Goal: Information Seeking & Learning: Find specific fact

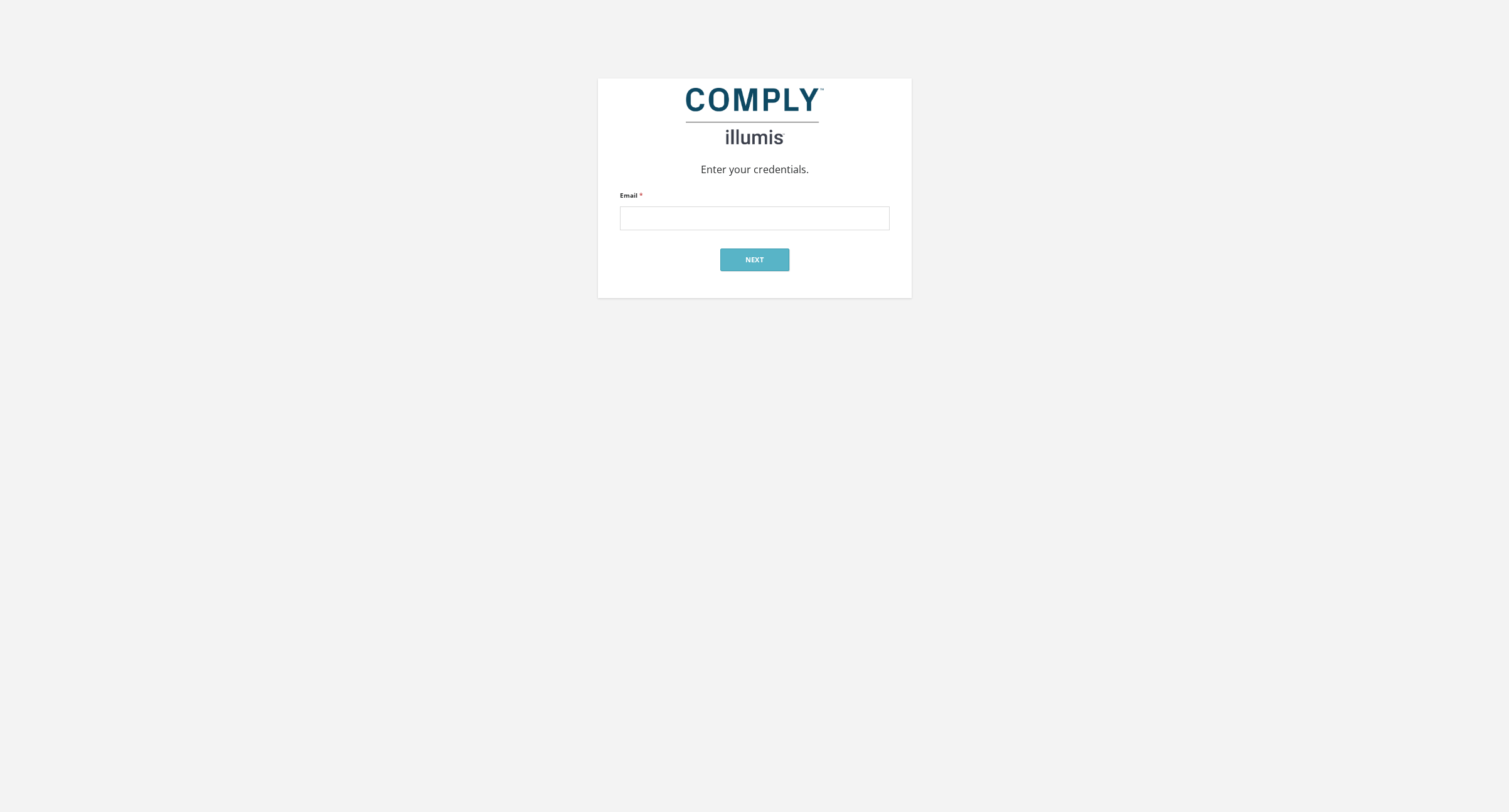
type input "[EMAIL_ADDRESS][DOMAIN_NAME]"
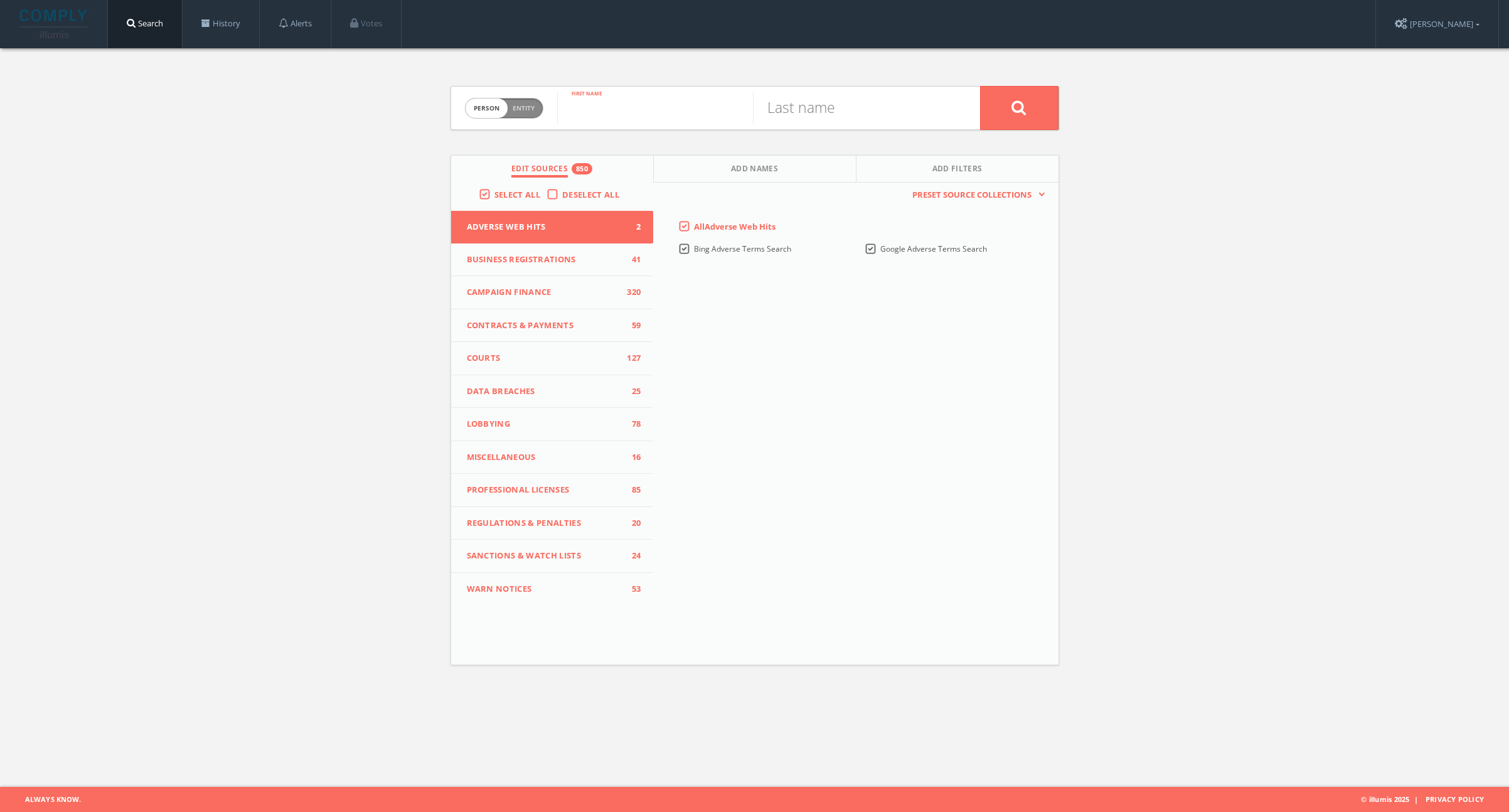
click at [668, 109] on input "text" at bounding box center [654, 108] width 196 height 33
type input "Jason"
click at [823, 117] on input "text" at bounding box center [850, 108] width 196 height 33
type input "Gedeik"
click at [980, 86] on button at bounding box center [1019, 108] width 78 height 44
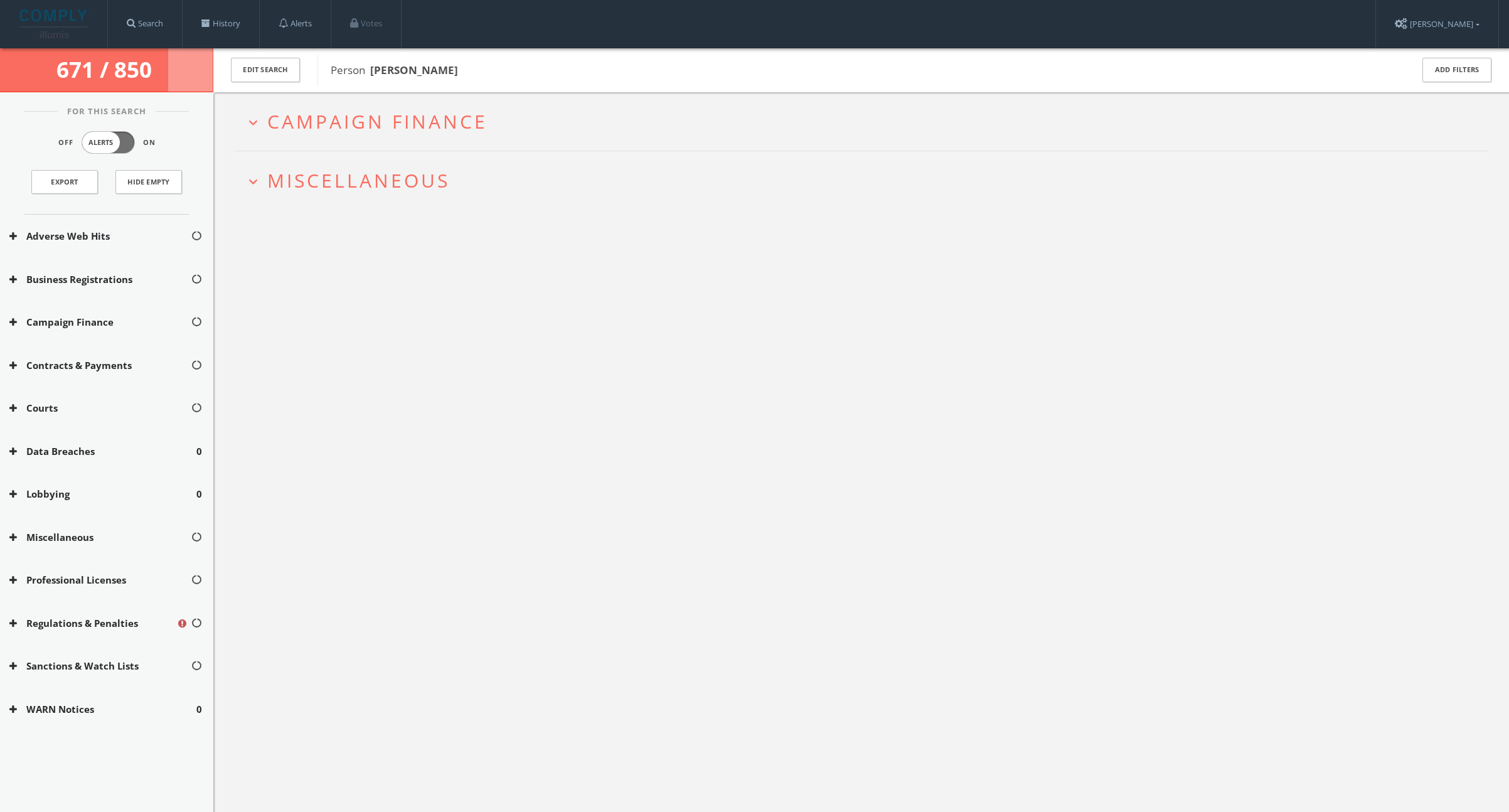
click at [438, 118] on span "Campaign Finance" at bounding box center [377, 122] width 221 height 26
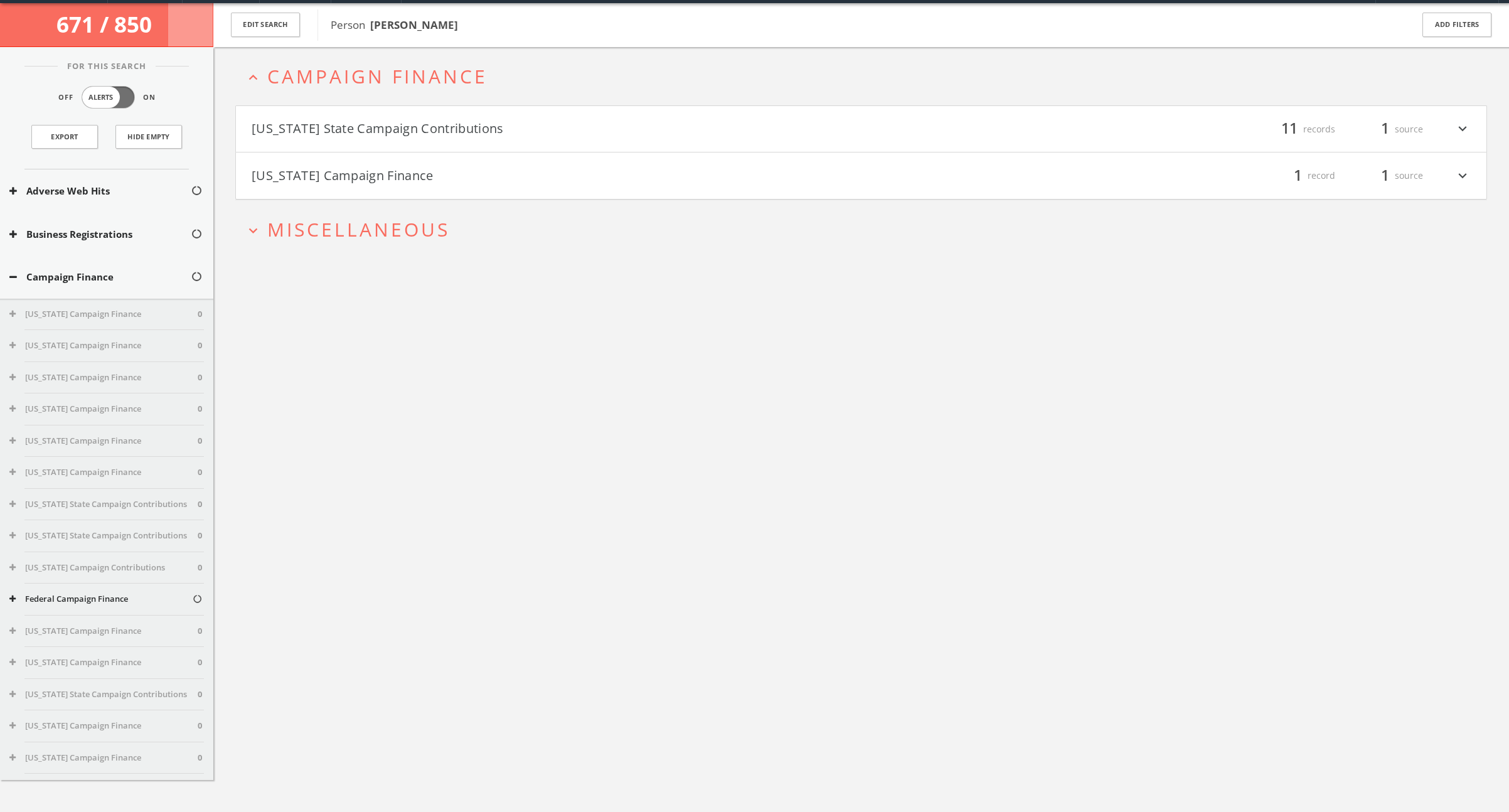
scroll to position [48, 0]
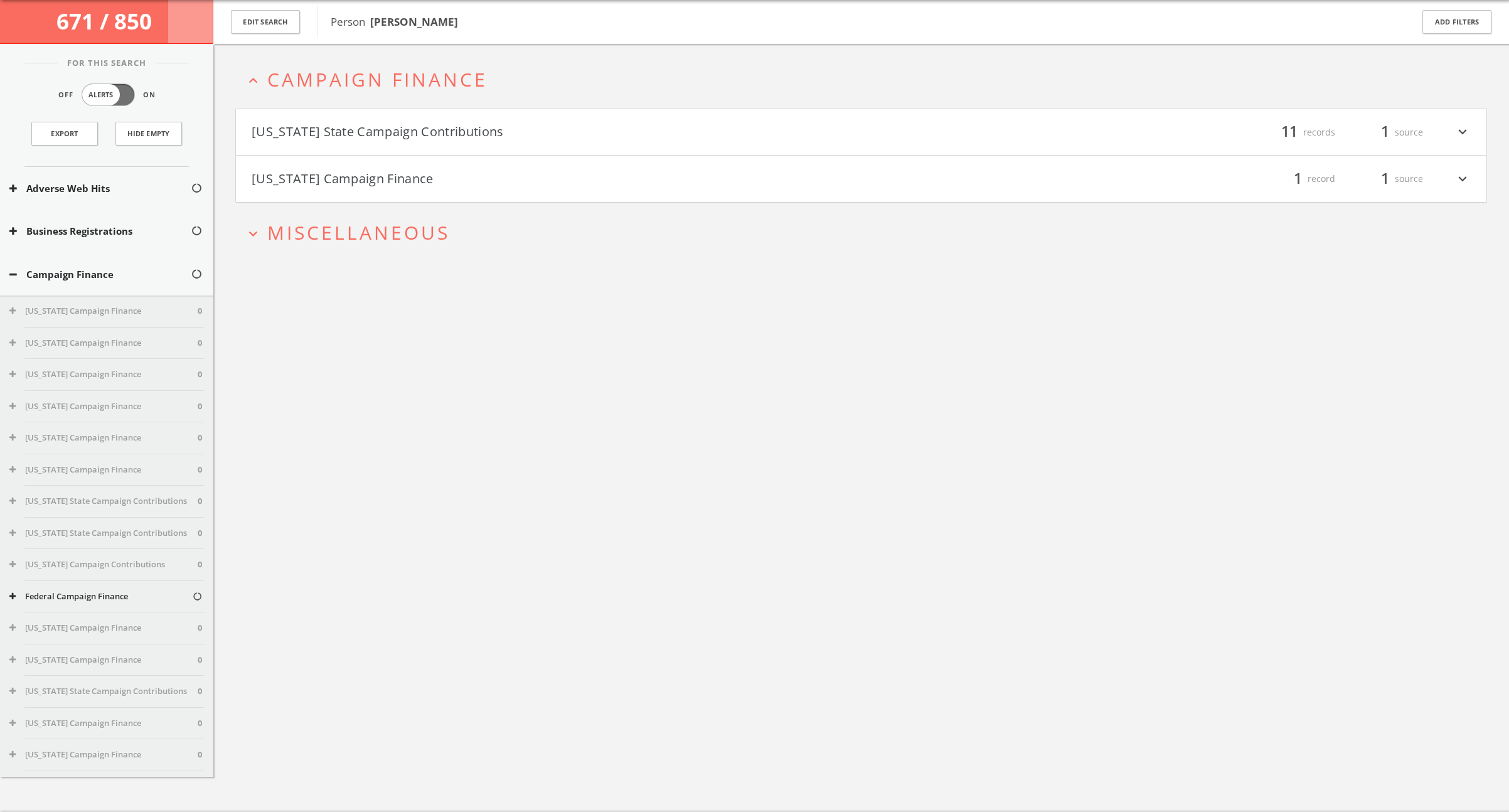
click at [428, 129] on button "Maryland State Campaign Contributions" at bounding box center [557, 132] width 610 height 22
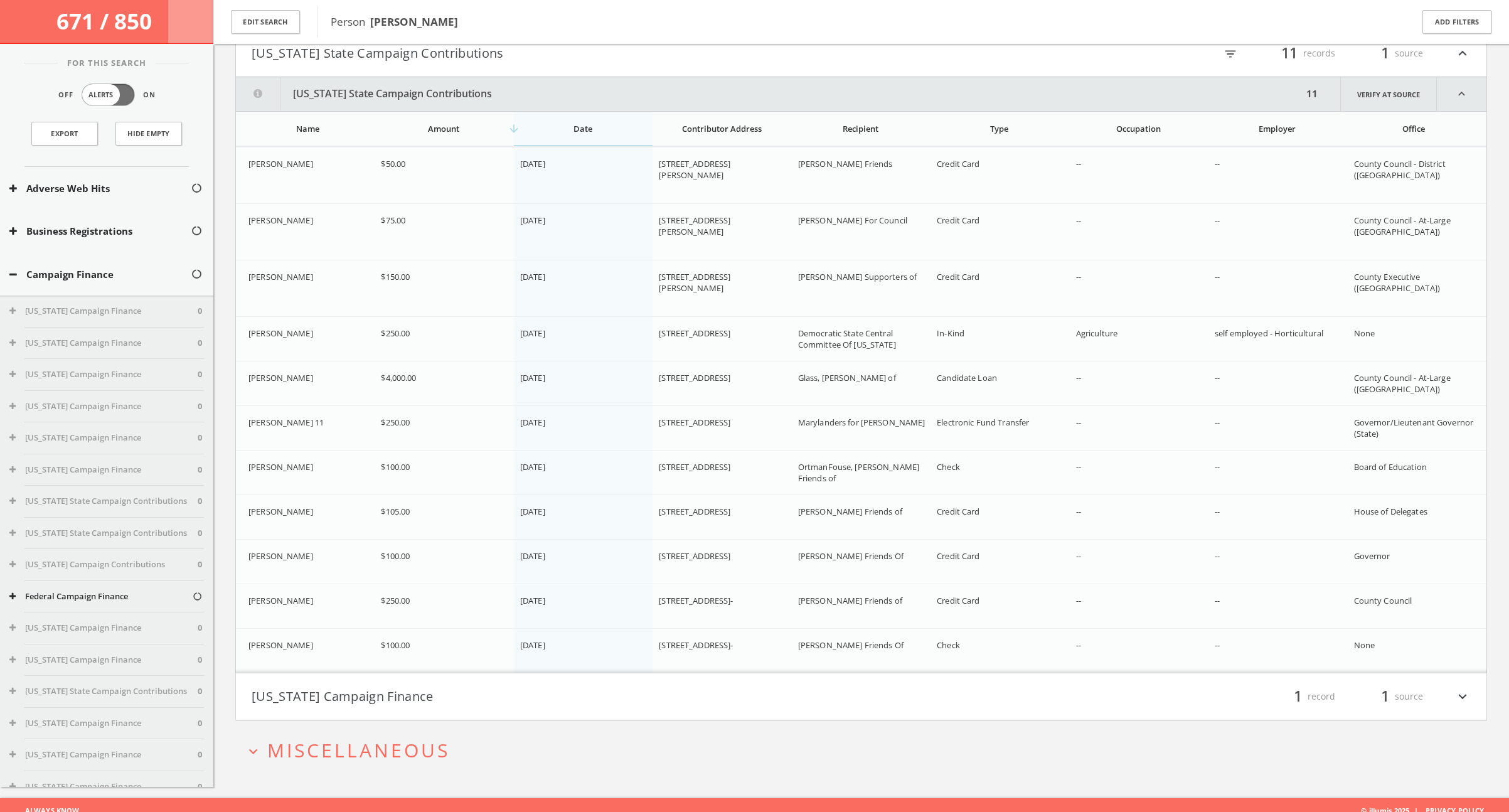
scroll to position [138, 0]
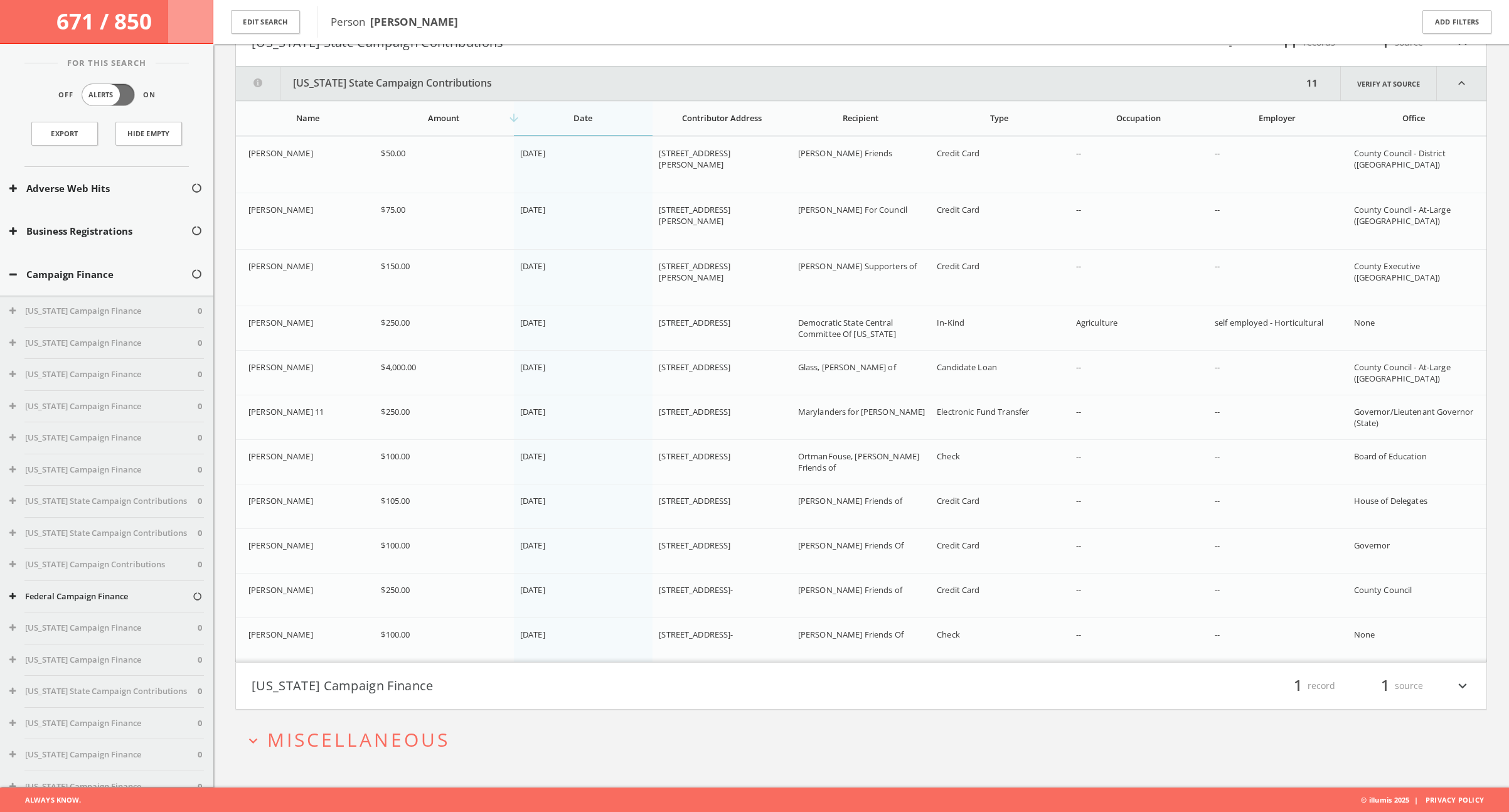
click at [451, 80] on button "Maryland State Campaign Contributions" at bounding box center [769, 84] width 1066 height 34
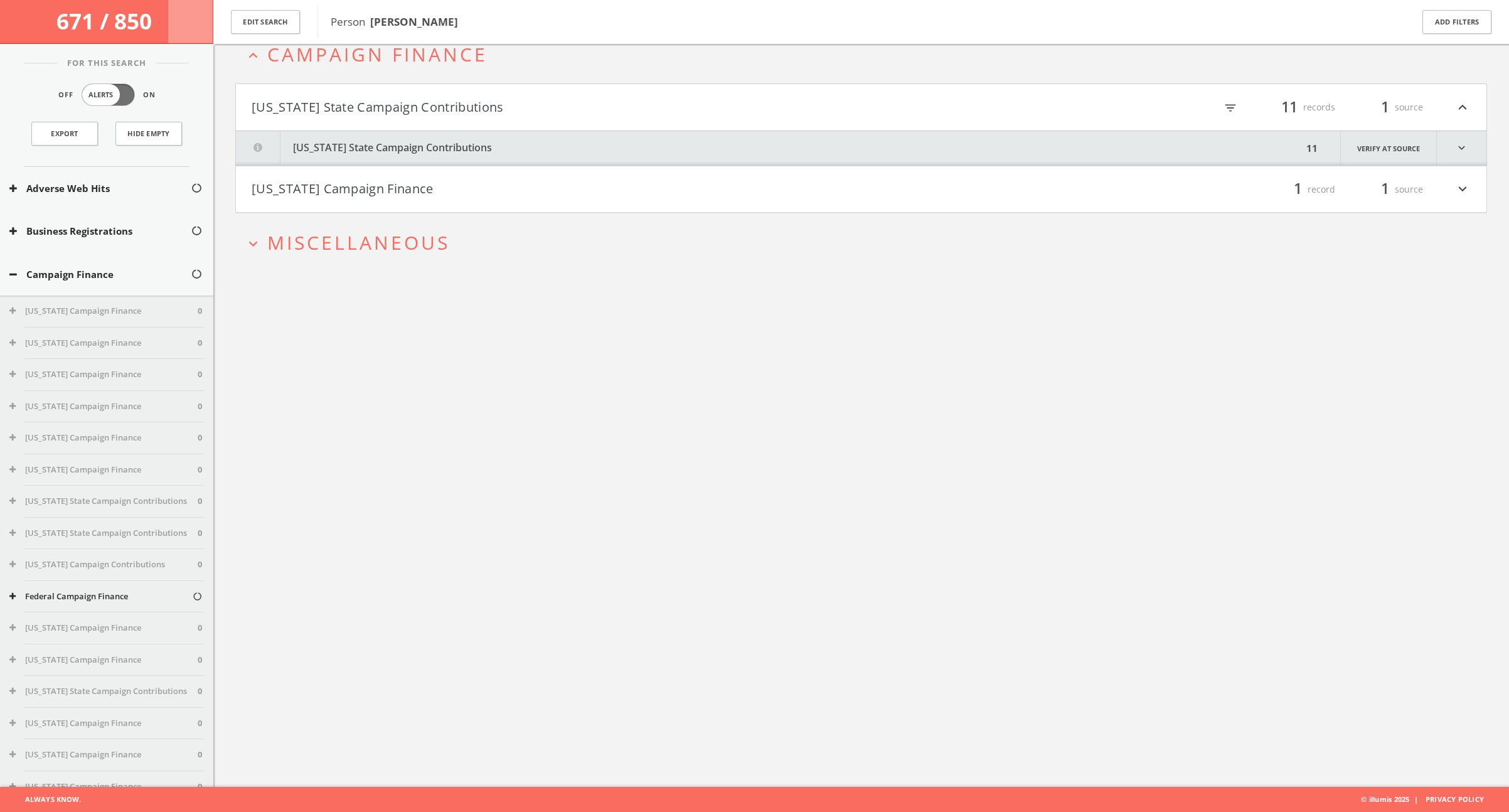
scroll to position [72, 0]
click at [488, 191] on button "Virginia Campaign Finance" at bounding box center [557, 190] width 610 height 22
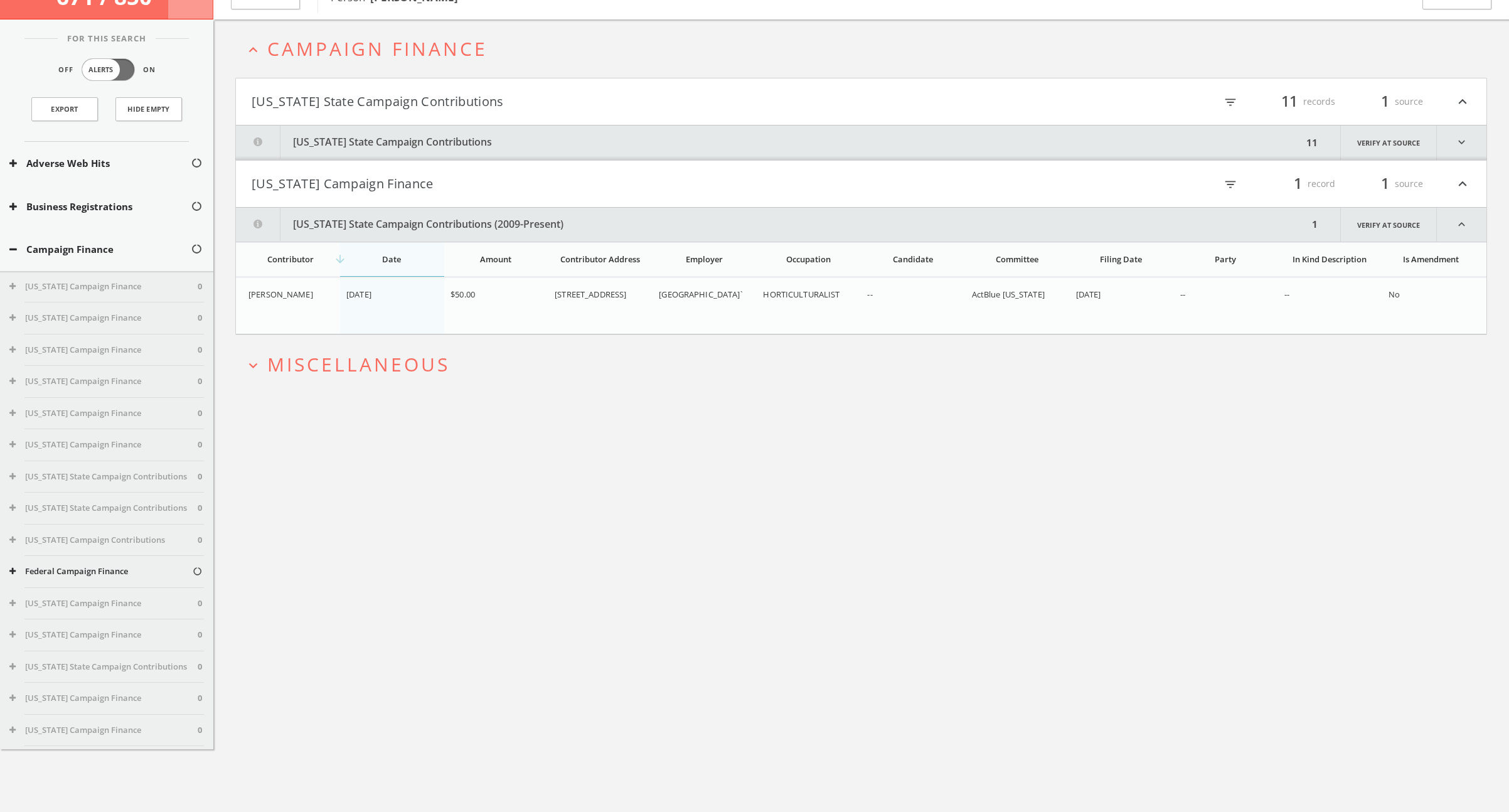
scroll to position [0, 0]
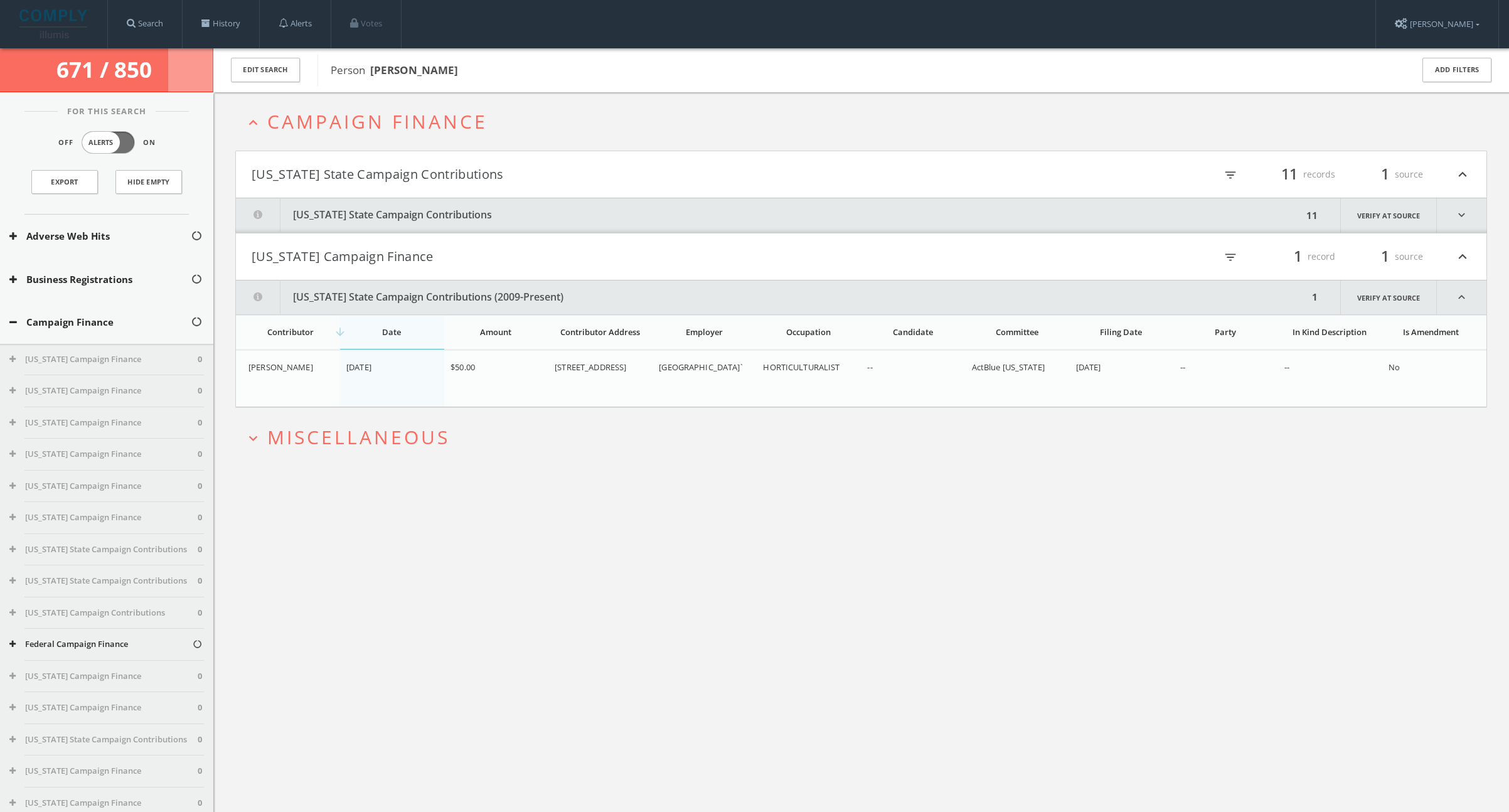
click at [467, 130] on span "Campaign Finance" at bounding box center [377, 122] width 221 height 26
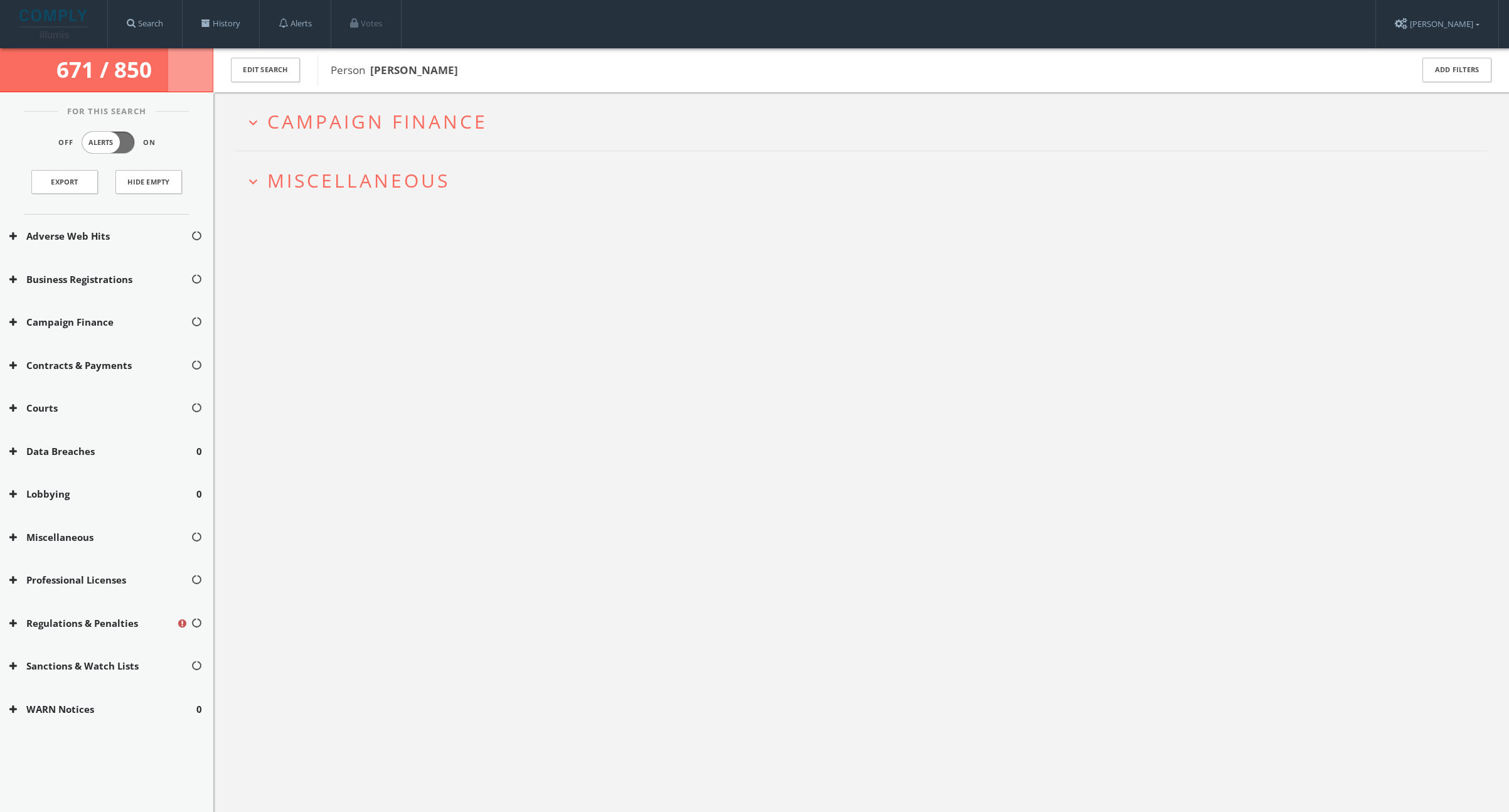
click at [395, 183] on span "Miscellaneous" at bounding box center [358, 180] width 183 height 26
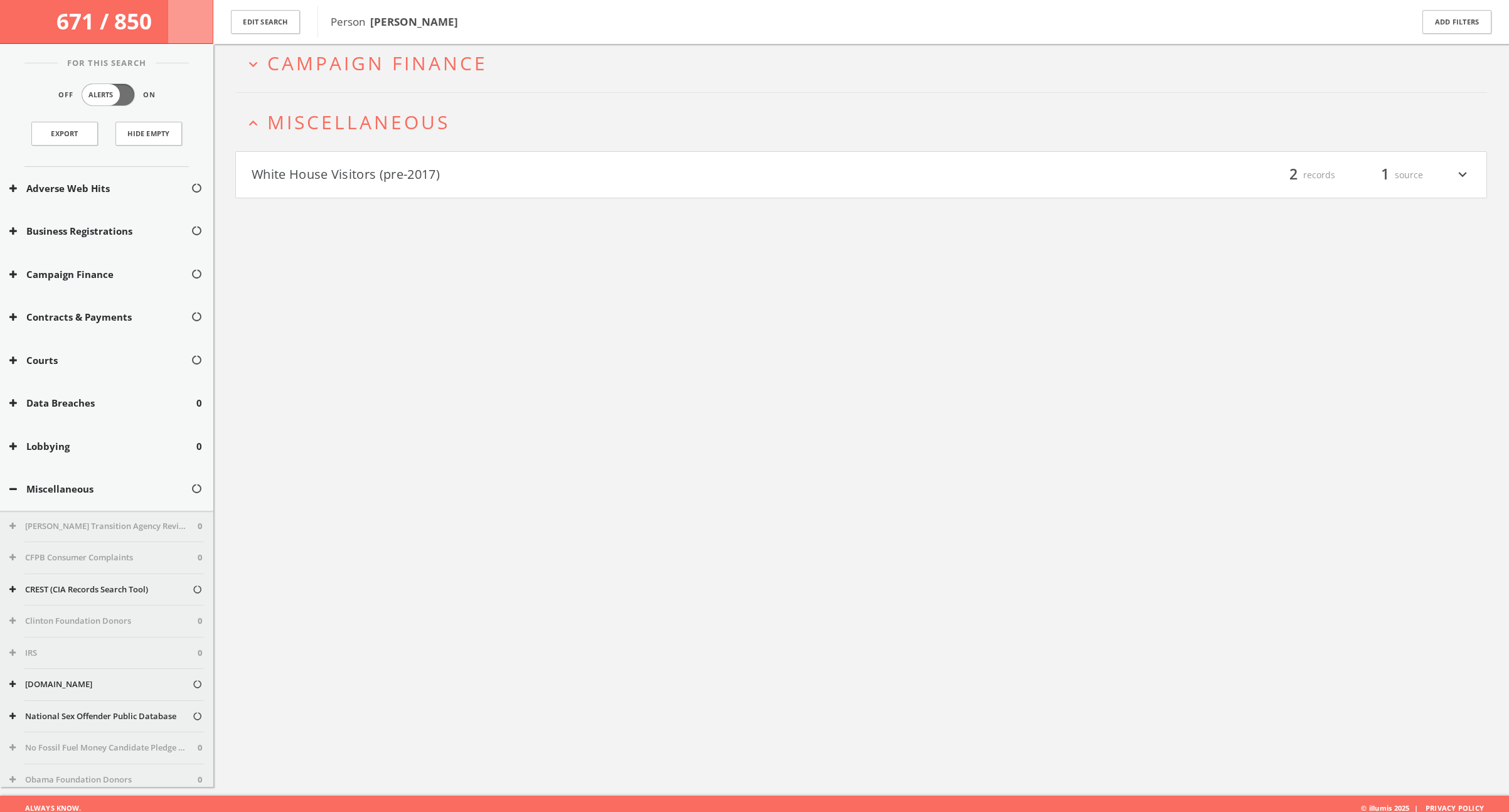
scroll to position [72, 0]
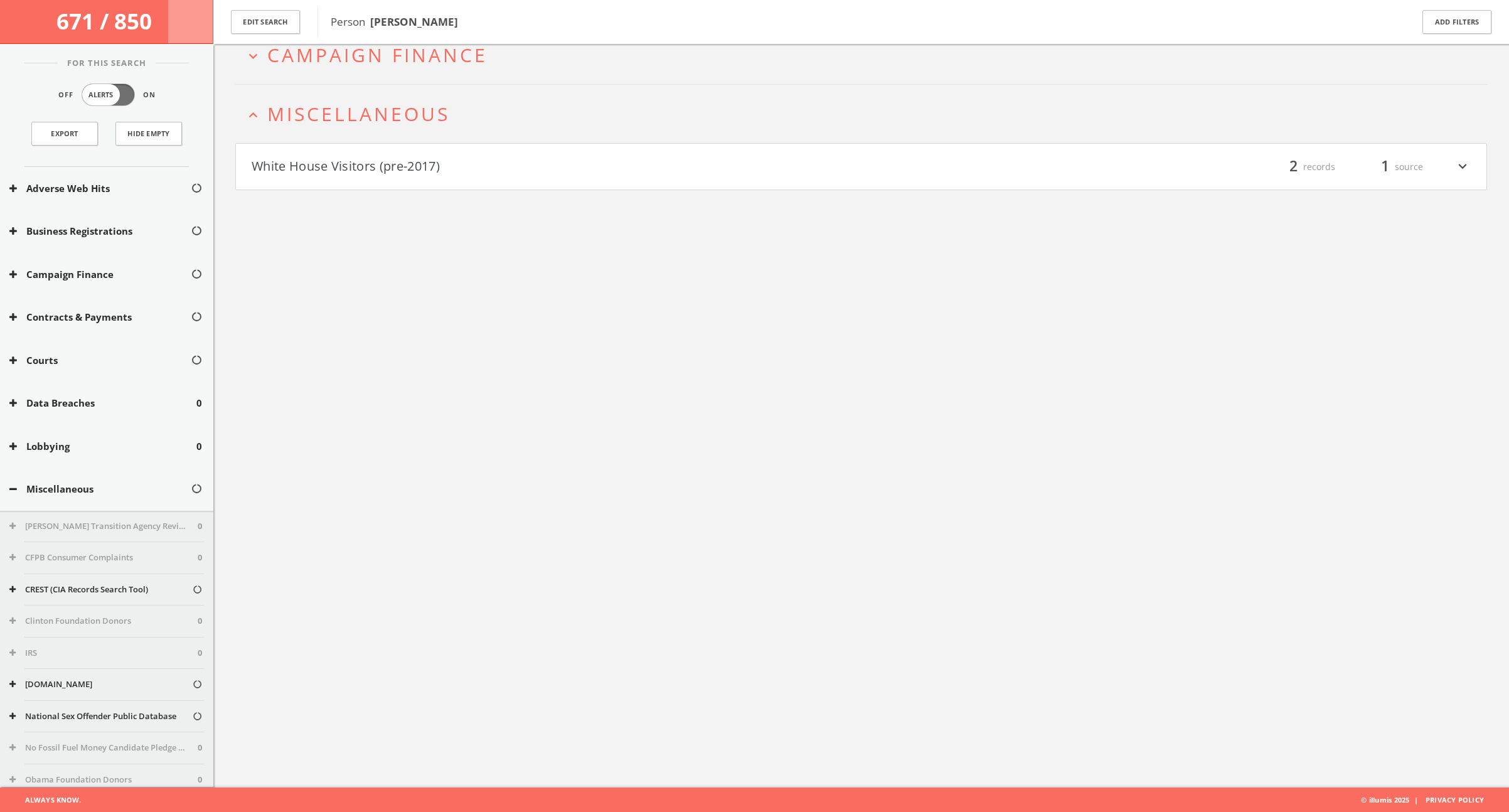
click at [389, 175] on button "White House Visitors (pre-2017)" at bounding box center [557, 167] width 610 height 22
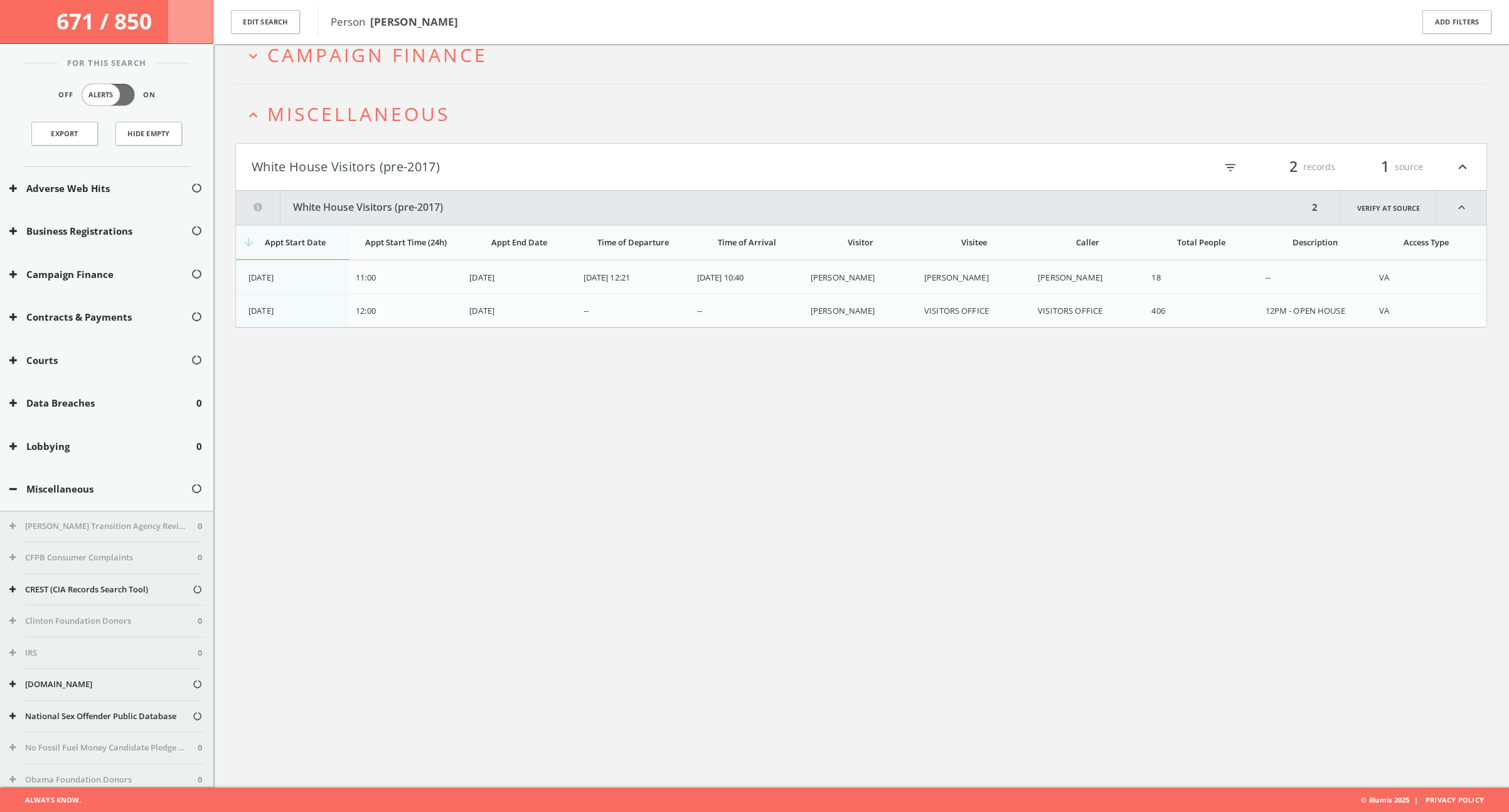
click at [349, 122] on span "Miscellaneous" at bounding box center [358, 113] width 183 height 26
